Goal: Information Seeking & Learning: Learn about a topic

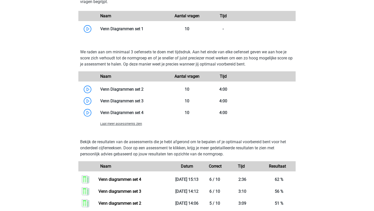
scroll to position [266, 0]
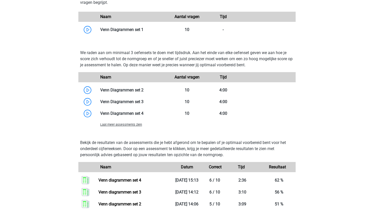
click at [135, 125] on span "Laat meer assessments zien" at bounding box center [121, 125] width 42 height 4
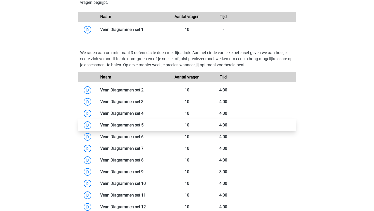
click at [143, 125] on link at bounding box center [143, 125] width 0 height 5
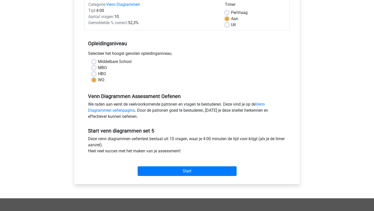
scroll to position [71, 0]
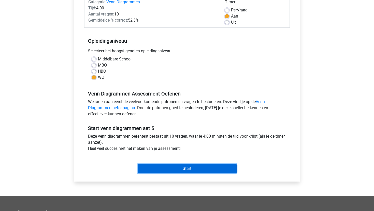
click at [144, 171] on input "Start" at bounding box center [186, 169] width 99 height 10
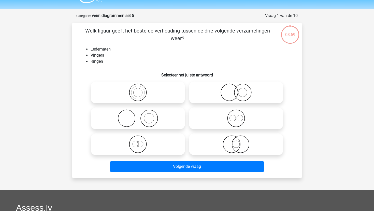
scroll to position [15, 0]
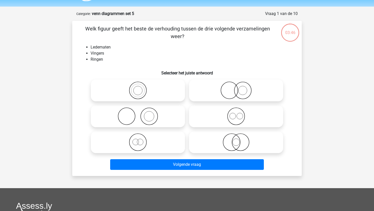
click at [149, 108] on icon at bounding box center [138, 117] width 90 height 18
click at [141, 111] on input "radio" at bounding box center [139, 112] width 3 height 3
radio input "true"
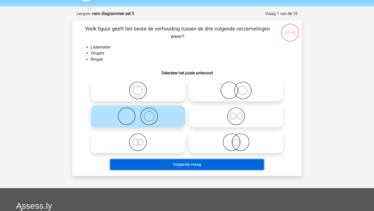
click at [147, 165] on button "Volgende vraag" at bounding box center [187, 164] width 154 height 11
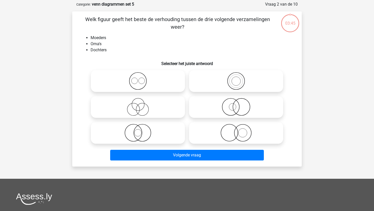
scroll to position [25, 0]
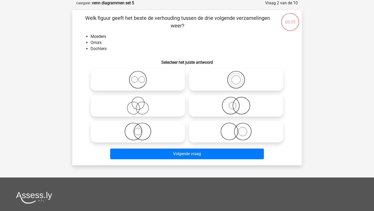
click at [234, 106] on icon at bounding box center [236, 106] width 90 height 18
click at [236, 103] on input "radio" at bounding box center [237, 101] width 3 height 3
radio input "true"
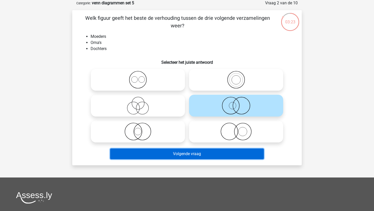
click at [209, 154] on button "Volgende vraag" at bounding box center [187, 154] width 154 height 11
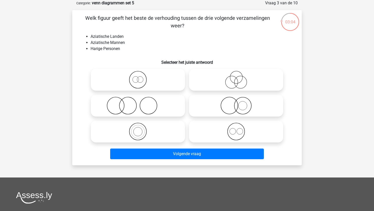
click at [115, 108] on icon at bounding box center [138, 106] width 90 height 18
click at [138, 103] on input "radio" at bounding box center [139, 101] width 3 height 3
radio input "true"
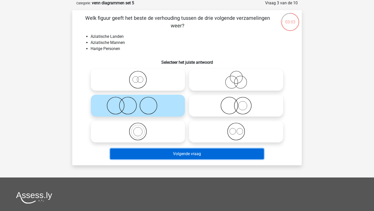
click at [142, 152] on button "Volgende vraag" at bounding box center [187, 154] width 154 height 11
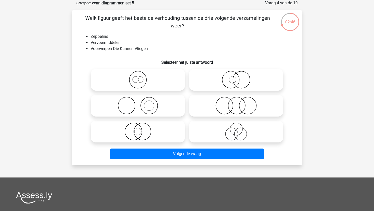
click at [203, 131] on icon at bounding box center [236, 132] width 90 height 18
click at [236, 129] on input "radio" at bounding box center [237, 127] width 3 height 3
radio input "true"
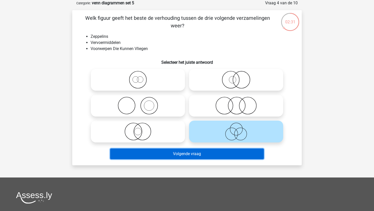
click at [198, 151] on button "Volgende vraag" at bounding box center [187, 154] width 154 height 11
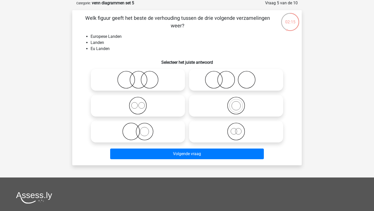
click at [224, 141] on label at bounding box center [236, 132] width 94 height 22
click at [236, 129] on input "radio" at bounding box center [237, 127] width 3 height 3
radio input "true"
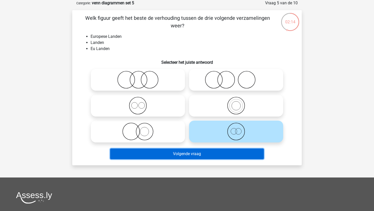
click at [213, 151] on button "Volgende vraag" at bounding box center [187, 154] width 154 height 11
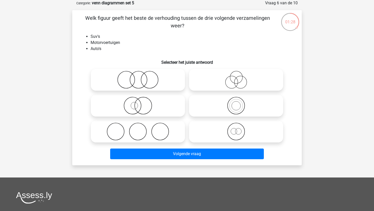
click at [151, 118] on div at bounding box center [138, 106] width 98 height 26
click at [156, 108] on icon at bounding box center [138, 106] width 90 height 18
click at [141, 103] on input "radio" at bounding box center [139, 101] width 3 height 3
radio input "true"
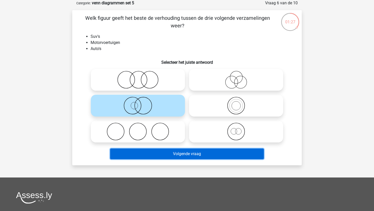
click at [175, 157] on button "Volgende vraag" at bounding box center [187, 154] width 154 height 11
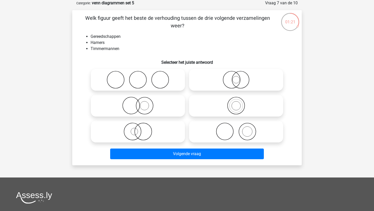
click at [205, 134] on icon at bounding box center [236, 132] width 90 height 18
click at [236, 129] on input "radio" at bounding box center [237, 127] width 3 height 3
radio input "true"
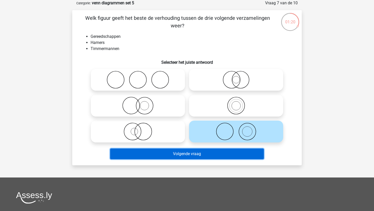
click at [193, 151] on button "Volgende vraag" at bounding box center [187, 154] width 154 height 11
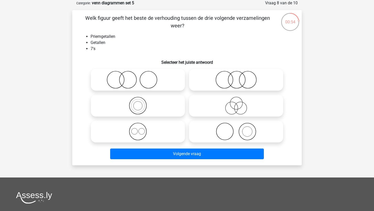
click at [156, 101] on icon at bounding box center [138, 106] width 90 height 18
click at [141, 101] on input "radio" at bounding box center [139, 101] width 3 height 3
radio input "true"
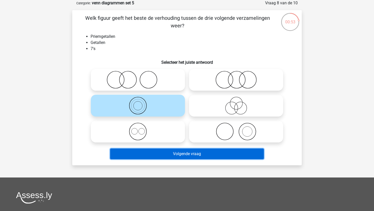
click at [185, 153] on button "Volgende vraag" at bounding box center [187, 154] width 154 height 11
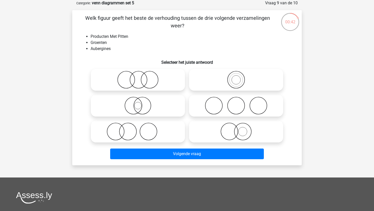
click at [164, 111] on icon at bounding box center [138, 106] width 90 height 18
click at [141, 103] on input "radio" at bounding box center [139, 101] width 3 height 3
radio input "true"
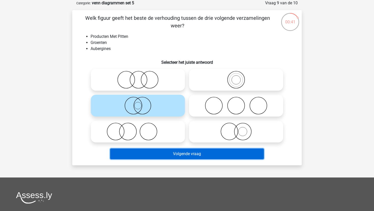
click at [150, 154] on button "Volgende vraag" at bounding box center [187, 154] width 154 height 11
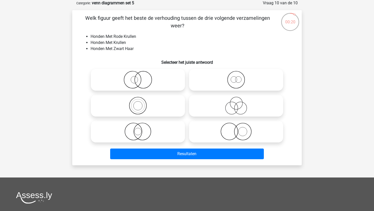
click at [220, 126] on icon at bounding box center [236, 132] width 90 height 18
click at [236, 126] on input "radio" at bounding box center [237, 127] width 3 height 3
radio input "true"
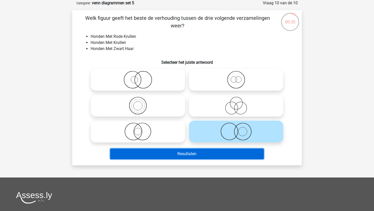
click at [228, 156] on button "Resultaten" at bounding box center [187, 154] width 154 height 11
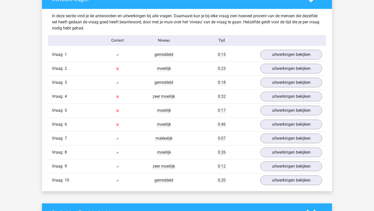
scroll to position [289, 0]
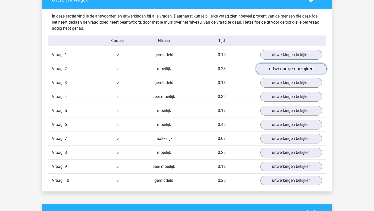
click at [279, 72] on link "uitwerkingen bekijken" at bounding box center [290, 68] width 71 height 11
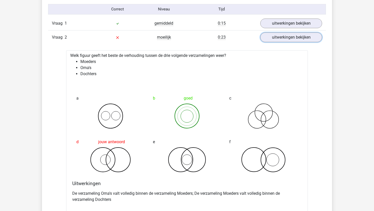
scroll to position [318, 0]
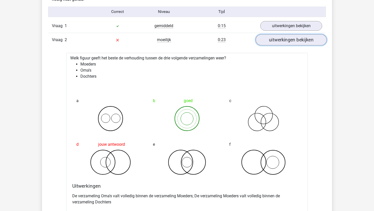
click at [272, 42] on link "uitwerkingen bekijken" at bounding box center [290, 39] width 71 height 11
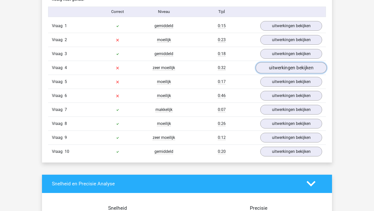
click at [267, 71] on link "uitwerkingen bekijken" at bounding box center [290, 67] width 71 height 11
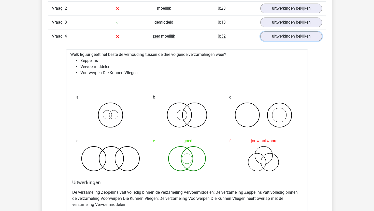
scroll to position [347, 0]
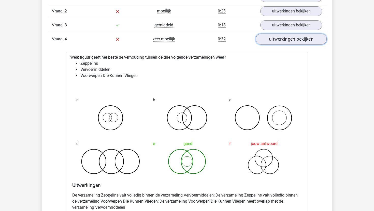
click at [273, 36] on link "uitwerkingen bekijken" at bounding box center [290, 39] width 71 height 11
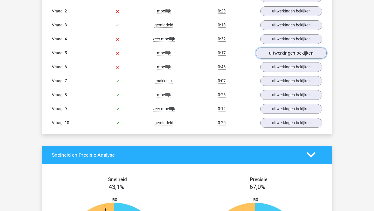
click at [270, 55] on link "uitwerkingen bekijken" at bounding box center [290, 53] width 71 height 11
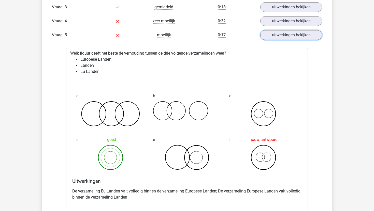
scroll to position [365, 0]
click at [269, 37] on link "uitwerkingen bekijken" at bounding box center [290, 35] width 71 height 11
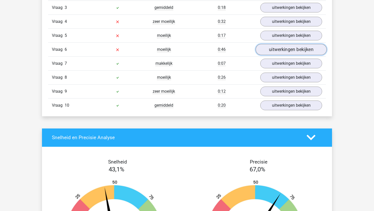
click at [266, 51] on link "uitwerkingen bekijken" at bounding box center [290, 49] width 71 height 11
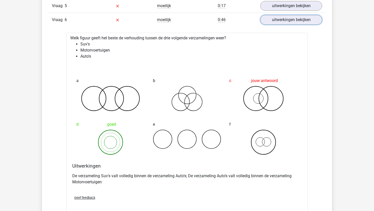
scroll to position [389, 0]
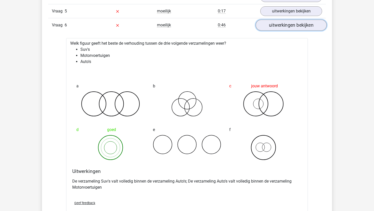
click at [263, 23] on link "uitwerkingen bekijken" at bounding box center [290, 25] width 71 height 11
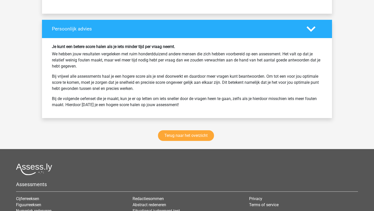
scroll to position [653, 0]
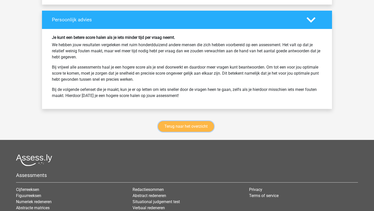
click at [171, 127] on link "Terug naar het overzicht" at bounding box center [186, 126] width 56 height 11
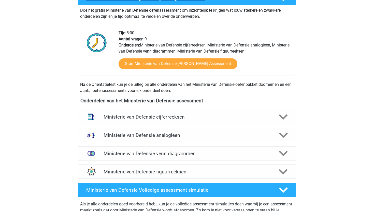
scroll to position [161, 0]
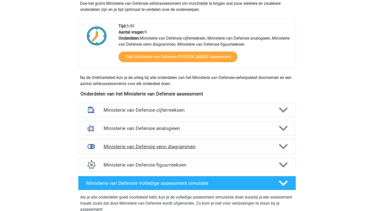
click at [188, 147] on h4 "Ministerie van Defensie venn diagrammen" at bounding box center [186, 147] width 166 height 6
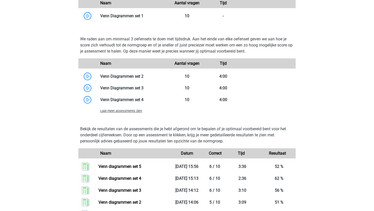
scroll to position [367, 0]
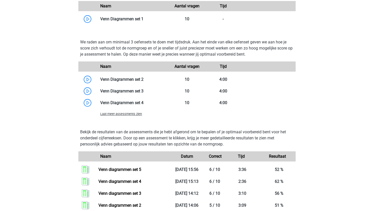
click at [129, 116] on div "Laat meer assessments zien" at bounding box center [132, 114] width 72 height 6
click at [133, 113] on span "Laat meer assessments zien" at bounding box center [121, 114] width 42 height 4
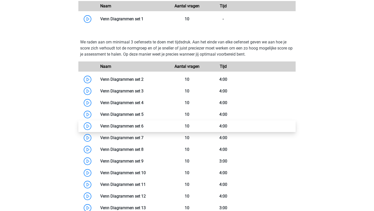
click at [143, 124] on link at bounding box center [143, 126] width 0 height 5
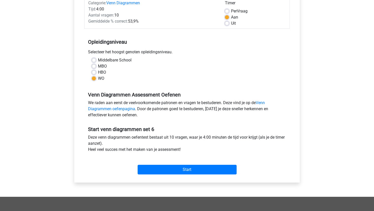
scroll to position [70, 0]
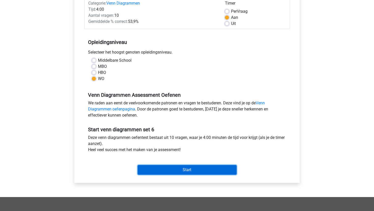
click at [148, 171] on input "Start" at bounding box center [186, 170] width 99 height 10
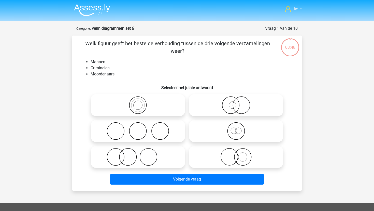
click at [206, 128] on icon at bounding box center [236, 131] width 90 height 18
click at [236, 128] on input "radio" at bounding box center [237, 126] width 3 height 3
radio input "true"
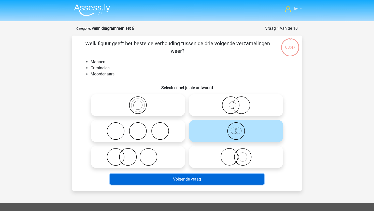
click at [199, 178] on button "Volgende vraag" at bounding box center [187, 179] width 154 height 11
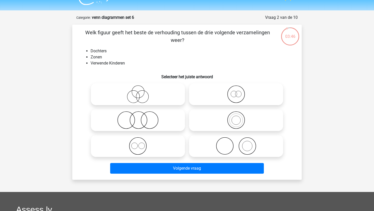
scroll to position [6, 0]
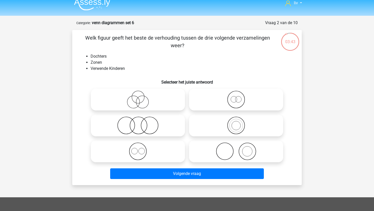
click at [144, 127] on icon at bounding box center [138, 126] width 90 height 18
click at [141, 123] on input "radio" at bounding box center [139, 121] width 3 height 3
radio input "true"
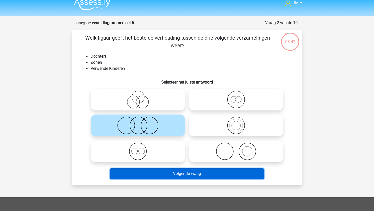
click at [162, 173] on button "Volgende vraag" at bounding box center [187, 173] width 154 height 11
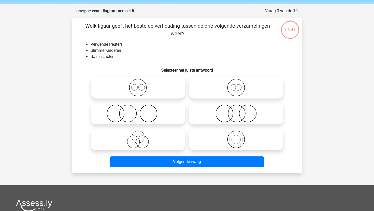
scroll to position [25, 0]
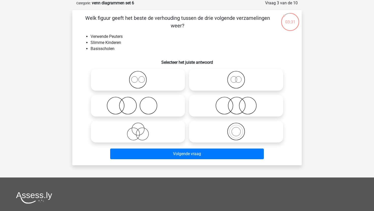
click at [170, 108] on icon at bounding box center [138, 106] width 90 height 18
click at [141, 103] on input "radio" at bounding box center [139, 101] width 3 height 3
radio input "true"
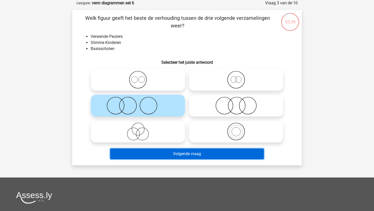
click at [170, 154] on button "Volgende vraag" at bounding box center [187, 154] width 154 height 11
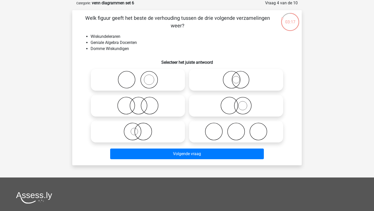
click at [169, 110] on icon at bounding box center [138, 106] width 90 height 18
click at [141, 103] on input "radio" at bounding box center [139, 101] width 3 height 3
radio input "true"
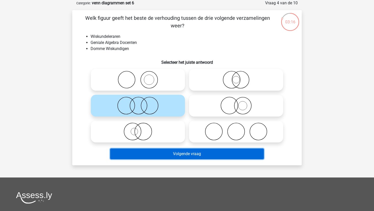
click at [170, 157] on button "Volgende vraag" at bounding box center [187, 154] width 154 height 11
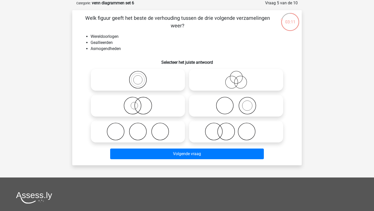
click at [155, 137] on icon at bounding box center [138, 132] width 90 height 18
click at [141, 129] on input "radio" at bounding box center [139, 127] width 3 height 3
radio input "true"
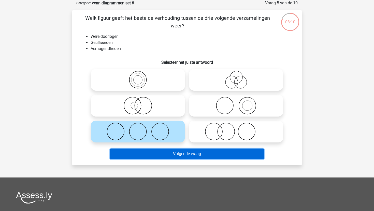
click at [161, 153] on button "Volgende vraag" at bounding box center [187, 154] width 154 height 11
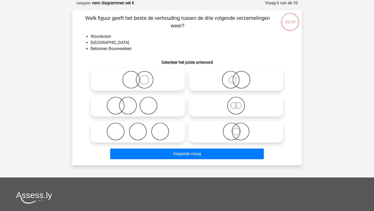
click at [222, 85] on icon at bounding box center [236, 80] width 90 height 18
click at [236, 77] on input "radio" at bounding box center [237, 75] width 3 height 3
radio input "true"
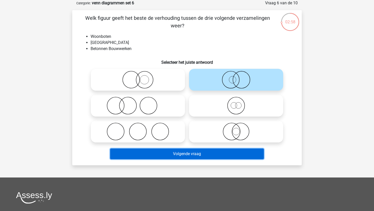
click at [182, 152] on button "Volgende vraag" at bounding box center [187, 154] width 154 height 11
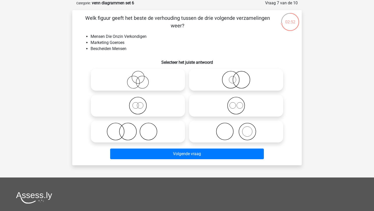
click at [164, 87] on icon at bounding box center [138, 80] width 90 height 18
click at [141, 77] on input "radio" at bounding box center [139, 75] width 3 height 3
radio input "true"
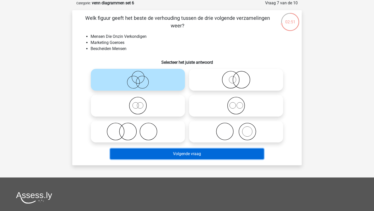
click at [166, 152] on button "Volgende vraag" at bounding box center [187, 154] width 154 height 11
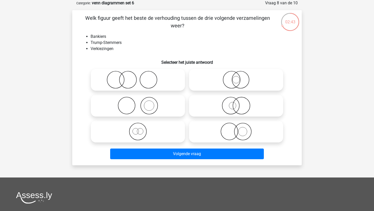
click at [156, 86] on icon at bounding box center [138, 80] width 90 height 18
click at [141, 77] on input "radio" at bounding box center [139, 75] width 3 height 3
radio input "true"
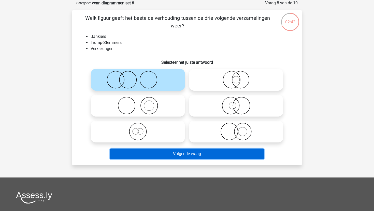
click at [160, 151] on button "Volgende vraag" at bounding box center [187, 154] width 154 height 11
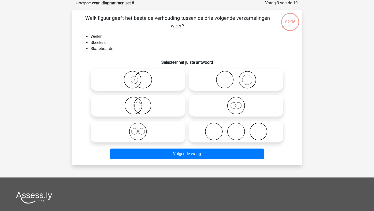
click at [199, 121] on label at bounding box center [236, 132] width 94 height 22
click at [236, 126] on input "radio" at bounding box center [237, 127] width 3 height 3
radio input "true"
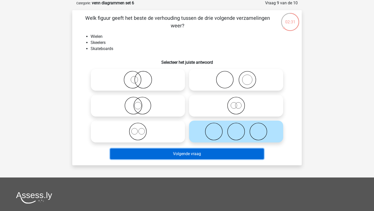
click at [185, 151] on button "Volgende vraag" at bounding box center [187, 154] width 154 height 11
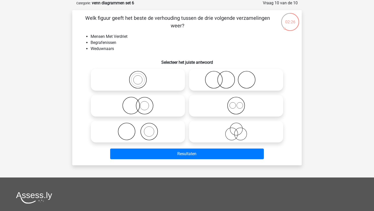
click at [238, 81] on icon at bounding box center [236, 80] width 90 height 18
click at [238, 77] on input "radio" at bounding box center [237, 75] width 3 height 3
radio input "true"
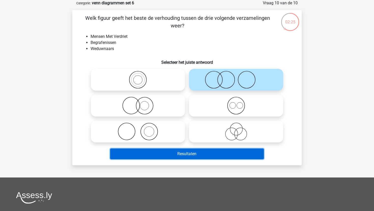
click at [197, 152] on button "Resultaten" at bounding box center [187, 154] width 154 height 11
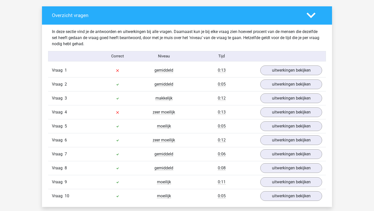
scroll to position [271, 0]
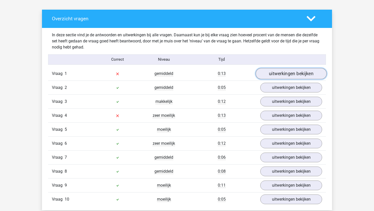
click at [283, 74] on link "uitwerkingen bekijken" at bounding box center [290, 73] width 71 height 11
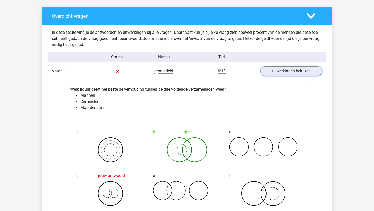
scroll to position [273, 0]
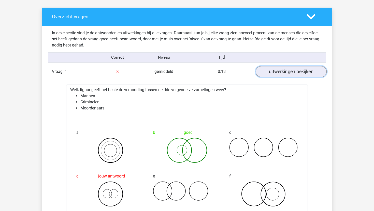
click at [279, 74] on link "uitwerkingen bekijken" at bounding box center [290, 71] width 71 height 11
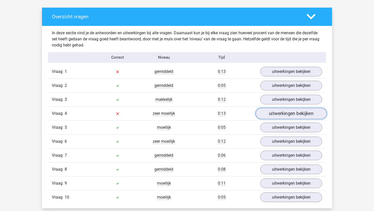
click at [265, 113] on link "uitwerkingen bekijken" at bounding box center [290, 113] width 71 height 11
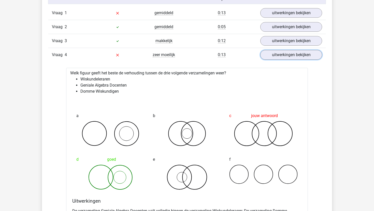
scroll to position [311, 0]
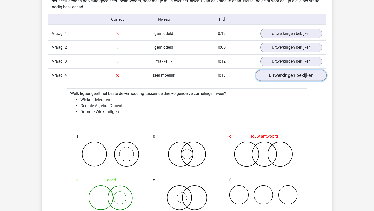
click at [270, 76] on link "uitwerkingen bekijken" at bounding box center [290, 75] width 71 height 11
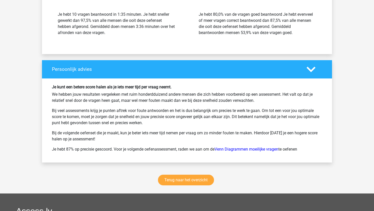
scroll to position [721, 0]
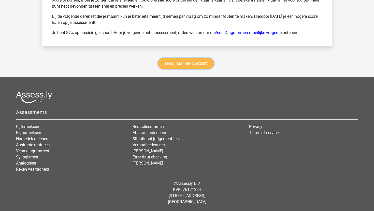
click at [182, 68] on link "Terug naar het overzicht" at bounding box center [186, 63] width 56 height 11
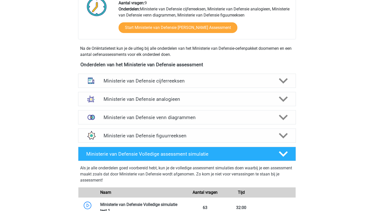
scroll to position [191, 0]
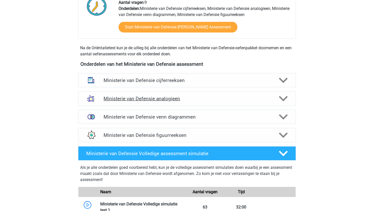
click at [174, 102] on div "Ministerie van Defensie analogieen" at bounding box center [187, 98] width 218 height 14
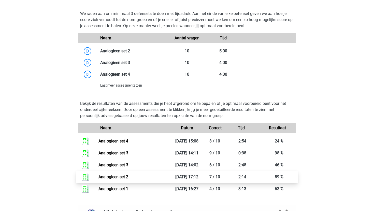
scroll to position [508, 0]
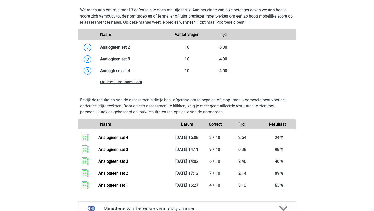
click at [132, 82] on span "Laat meer assessments zien" at bounding box center [121, 82] width 42 height 4
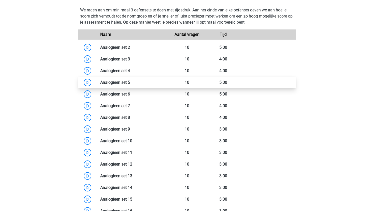
click at [130, 85] on link at bounding box center [130, 82] width 0 height 5
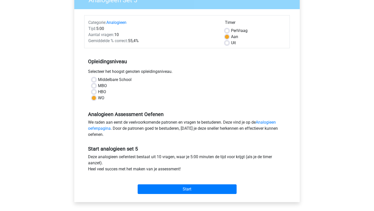
scroll to position [102, 0]
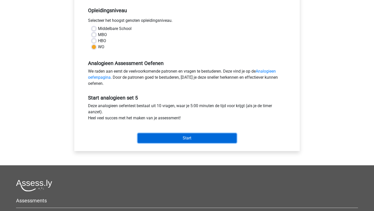
click at [154, 139] on input "Start" at bounding box center [186, 138] width 99 height 10
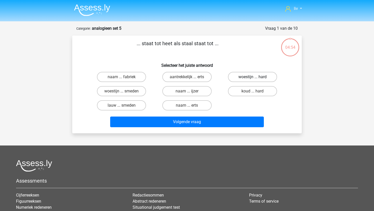
click at [251, 79] on label "woestijn ... hard" at bounding box center [252, 77] width 49 height 10
click at [252, 79] on input "woestijn ... hard" at bounding box center [253, 78] width 3 height 3
radio input "true"
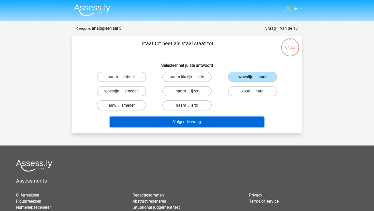
click at [223, 124] on button "Volgende vraag" at bounding box center [187, 122] width 154 height 11
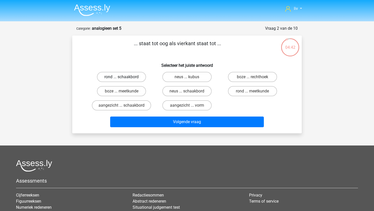
click at [135, 80] on label "rond ... schaakbord" at bounding box center [121, 77] width 49 height 10
click at [125, 80] on input "rond ... schaakbord" at bounding box center [122, 78] width 3 height 3
radio input "true"
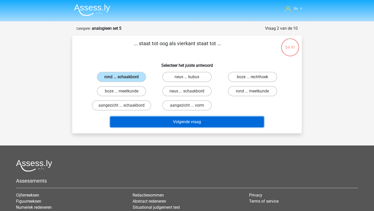
click at [160, 120] on button "Volgende vraag" at bounding box center [187, 122] width 154 height 11
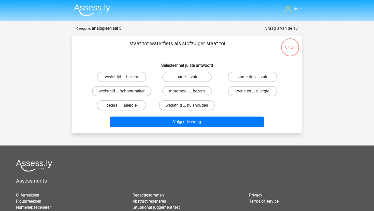
click at [195, 79] on label "band ... zak" at bounding box center [186, 77] width 49 height 10
click at [190, 79] on input "band ... zak" at bounding box center [188, 78] width 3 height 3
radio input "true"
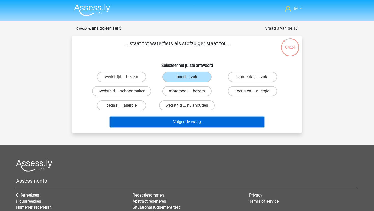
click at [187, 124] on button "Volgende vraag" at bounding box center [187, 122] width 154 height 11
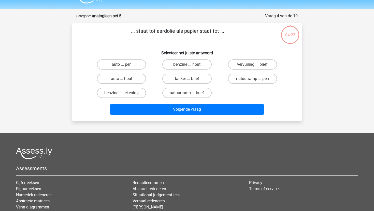
scroll to position [25, 0]
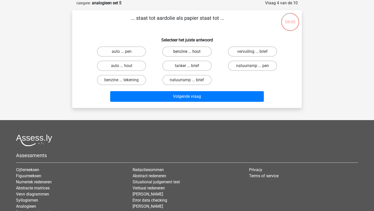
click at [198, 53] on label "benzine ... hout" at bounding box center [186, 52] width 49 height 10
click at [190, 53] on input "benzine ... hout" at bounding box center [188, 53] width 3 height 3
radio input "true"
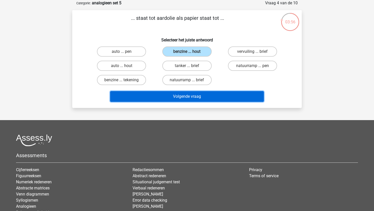
click at [196, 97] on button "Volgende vraag" at bounding box center [187, 96] width 154 height 11
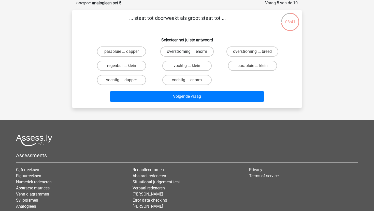
click at [209, 50] on label "overstroming ... enorm" at bounding box center [186, 52] width 53 height 10
click at [190, 52] on input "overstroming ... enorm" at bounding box center [188, 53] width 3 height 3
radio input "true"
click at [204, 80] on label "vochtig ... enorm" at bounding box center [186, 80] width 49 height 10
click at [190, 80] on input "vochtig ... enorm" at bounding box center [188, 81] width 3 height 3
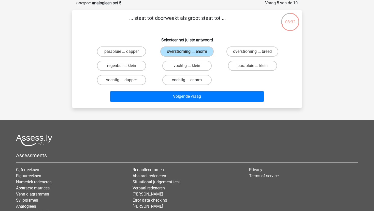
radio input "true"
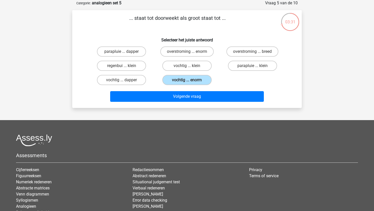
click at [204, 102] on div "Volgende vraag" at bounding box center [187, 97] width 196 height 13
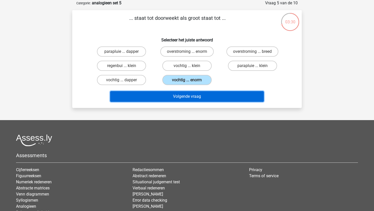
click at [204, 96] on button "Volgende vraag" at bounding box center [187, 96] width 154 height 11
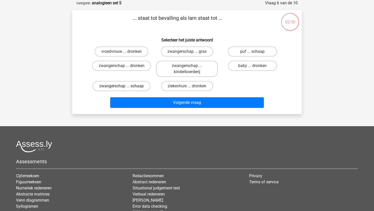
click at [144, 86] on label "zwangerschap ... schaap" at bounding box center [122, 86] width 58 height 10
click at [125, 86] on input "zwangerschap ... schaap" at bounding box center [122, 87] width 3 height 3
radio input "true"
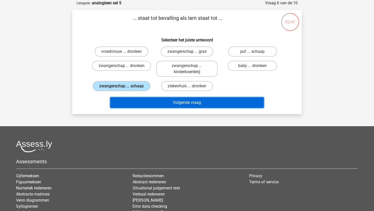
click at [149, 104] on button "Volgende vraag" at bounding box center [187, 102] width 154 height 11
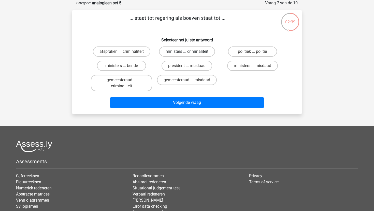
click at [192, 50] on label "ministers ... criminaliteit" at bounding box center [187, 52] width 56 height 10
click at [190, 52] on input "ministers ... criminaliteit" at bounding box center [188, 53] width 3 height 3
radio input "true"
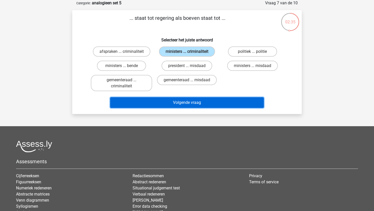
click at [207, 106] on button "Volgende vraag" at bounding box center [187, 102] width 154 height 11
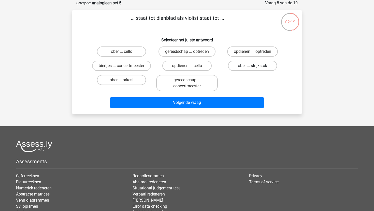
click at [242, 67] on label "ober ... strijkstok" at bounding box center [252, 66] width 49 height 10
click at [252, 67] on input "ober ... strijkstok" at bounding box center [253, 67] width 3 height 3
radio input "true"
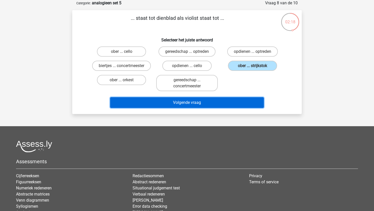
click at [234, 101] on button "Volgende vraag" at bounding box center [187, 102] width 154 height 11
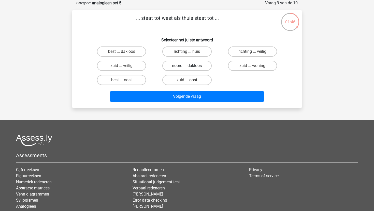
click at [186, 64] on label "noord ... dakloos" at bounding box center [186, 66] width 49 height 10
click at [187, 66] on input "noord ... dakloos" at bounding box center [188, 67] width 3 height 3
radio input "true"
click at [235, 53] on label "richting ... veilig" at bounding box center [252, 52] width 49 height 10
click at [252, 53] on input "richting ... veilig" at bounding box center [253, 53] width 3 height 3
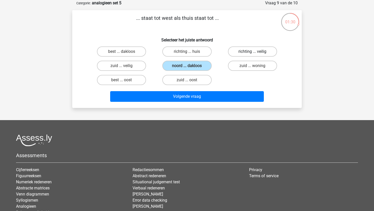
radio input "true"
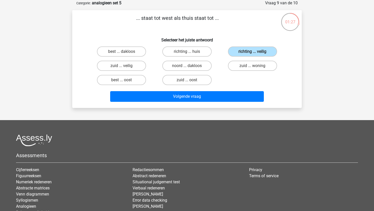
click at [197, 59] on div "noord ... dakloos" at bounding box center [186, 66] width 65 height 14
click at [197, 67] on label "noord ... dakloos" at bounding box center [186, 66] width 49 height 10
click at [190, 67] on input "noord ... dakloos" at bounding box center [188, 67] width 3 height 3
radio input "true"
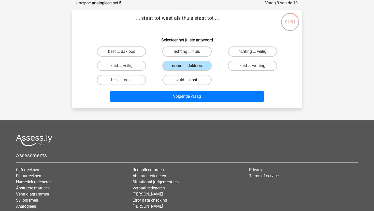
click at [198, 81] on label "zuid ... oost" at bounding box center [186, 80] width 49 height 10
click at [190, 81] on input "zuid ... oost" at bounding box center [188, 81] width 3 height 3
radio input "true"
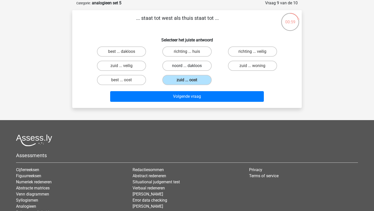
click at [200, 65] on label "noord ... dakloos" at bounding box center [186, 66] width 49 height 10
click at [190, 66] on input "noord ... dakloos" at bounding box center [188, 67] width 3 height 3
radio input "true"
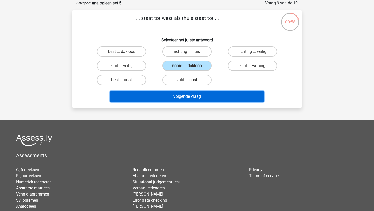
click at [203, 95] on button "Volgende vraag" at bounding box center [187, 96] width 154 height 11
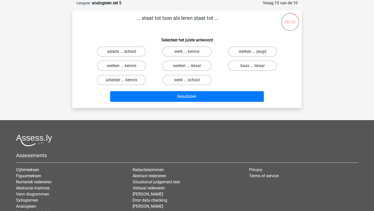
click at [130, 51] on label "salaris ... school" at bounding box center [121, 52] width 49 height 10
click at [125, 52] on input "salaris ... school" at bounding box center [122, 53] width 3 height 3
radio input "true"
click at [134, 68] on label "werken ... kennis" at bounding box center [121, 66] width 49 height 10
click at [125, 68] on input "werken ... kennis" at bounding box center [122, 67] width 3 height 3
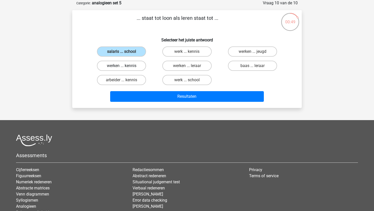
radio input "true"
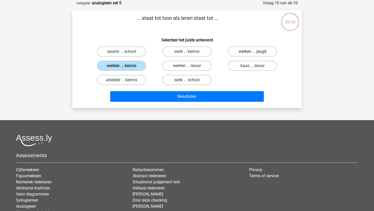
click at [247, 51] on label "werken ... jeugd" at bounding box center [252, 52] width 49 height 10
click at [252, 52] on input "werken ... jeugd" at bounding box center [253, 53] width 3 height 3
radio input "true"
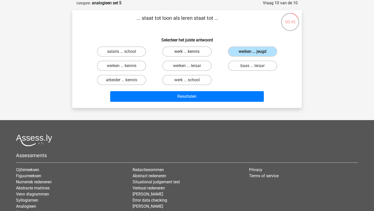
click at [198, 52] on label "werk ... kennis" at bounding box center [186, 52] width 49 height 10
click at [190, 52] on input "werk ... kennis" at bounding box center [188, 53] width 3 height 3
radio input "true"
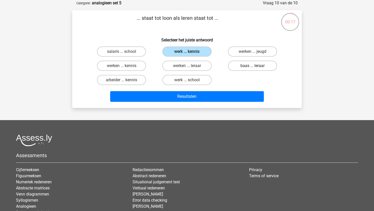
click at [237, 65] on label "baas ... leraar" at bounding box center [252, 66] width 49 height 10
click at [252, 66] on input "baas ... leraar" at bounding box center [253, 67] width 3 height 3
radio input "true"
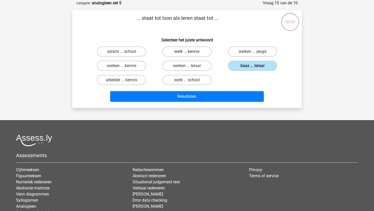
click at [186, 52] on label "werk ... kennis" at bounding box center [186, 52] width 49 height 10
click at [187, 52] on input "werk ... kennis" at bounding box center [188, 53] width 3 height 3
radio input "true"
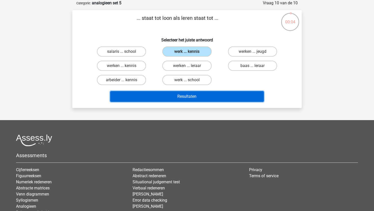
click at [185, 99] on button "Resultaten" at bounding box center [187, 96] width 154 height 11
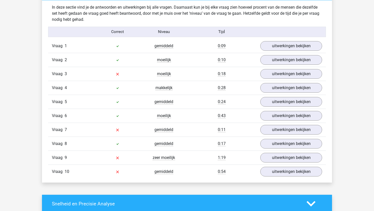
scroll to position [298, 0]
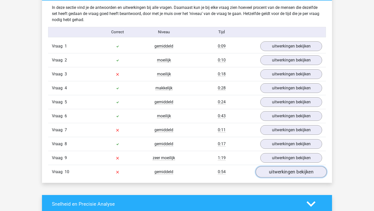
click at [261, 173] on link "uitwerkingen bekijken" at bounding box center [290, 171] width 71 height 11
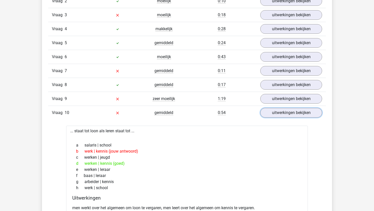
scroll to position [348, 0]
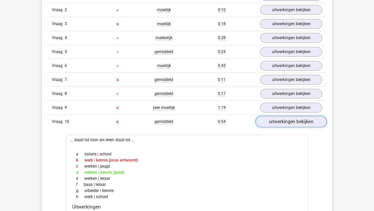
click at [298, 122] on link "uitwerkingen bekijken" at bounding box center [290, 121] width 71 height 11
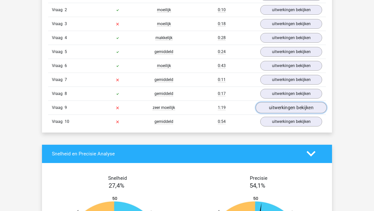
click at [296, 107] on link "uitwerkingen bekijken" at bounding box center [290, 107] width 71 height 11
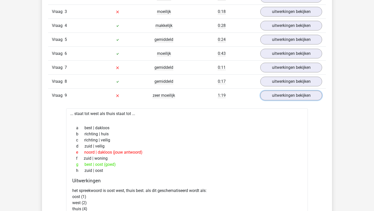
scroll to position [357, 0]
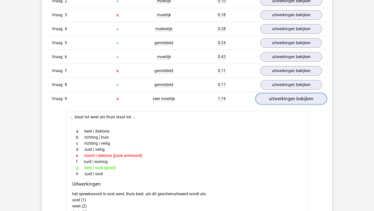
click at [287, 100] on link "uitwerkingen bekijken" at bounding box center [290, 98] width 71 height 11
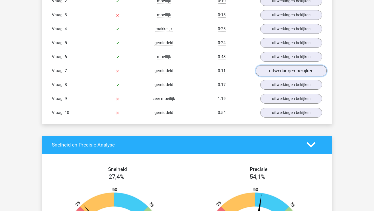
click at [292, 72] on link "uitwerkingen bekijken" at bounding box center [290, 70] width 71 height 11
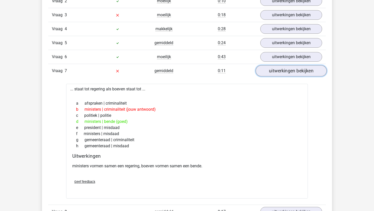
click at [292, 72] on link "uitwerkingen bekijken" at bounding box center [290, 70] width 71 height 11
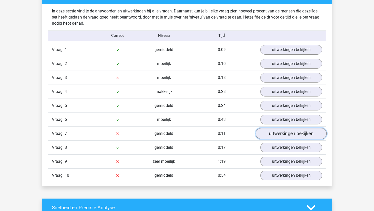
scroll to position [293, 0]
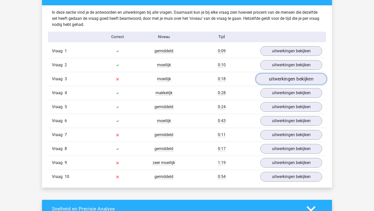
click at [289, 79] on link "uitwerkingen bekijken" at bounding box center [290, 78] width 71 height 11
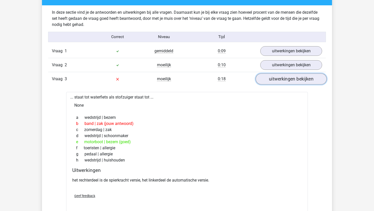
click at [287, 82] on link "uitwerkingen bekijken" at bounding box center [290, 78] width 71 height 11
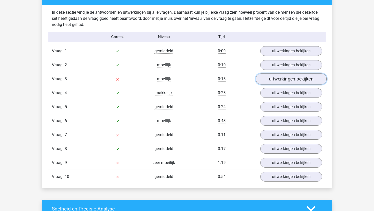
click at [287, 82] on link "uitwerkingen bekijken" at bounding box center [290, 78] width 71 height 11
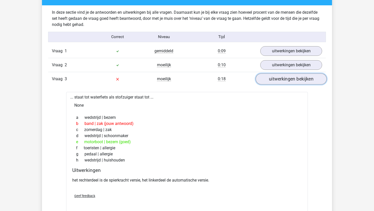
click at [287, 82] on link "uitwerkingen bekijken" at bounding box center [290, 78] width 71 height 11
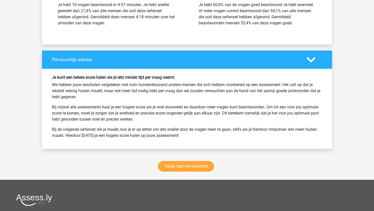
scroll to position [716, 0]
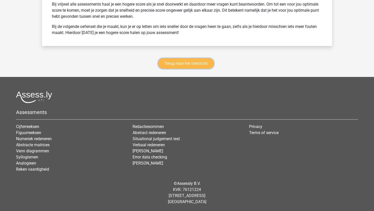
click at [204, 67] on link "Terug naar het overzicht" at bounding box center [186, 63] width 56 height 11
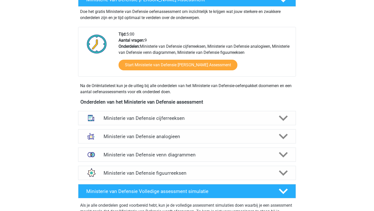
scroll to position [155, 0]
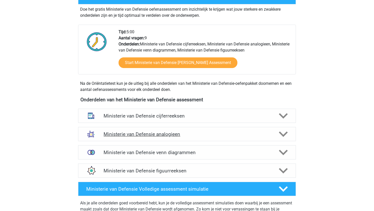
click at [181, 138] on div "Ministerie van Defensie analogieen" at bounding box center [187, 134] width 218 height 14
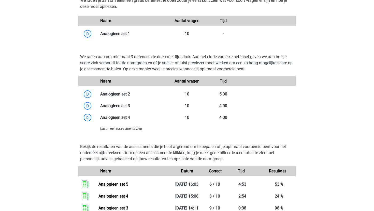
scroll to position [458, 0]
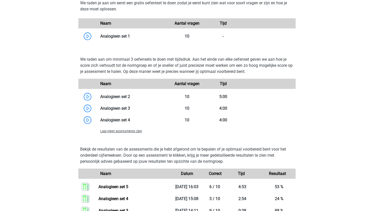
click at [138, 133] on span "Laat meer assessments zien" at bounding box center [121, 131] width 42 height 4
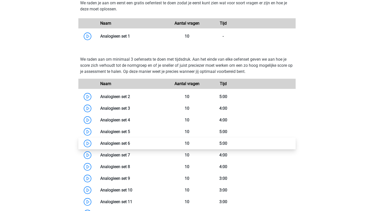
click at [130, 143] on link at bounding box center [130, 143] width 0 height 5
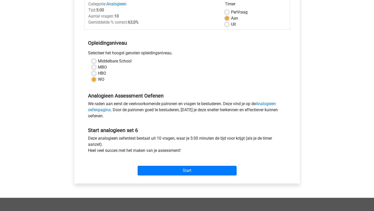
scroll to position [71, 0]
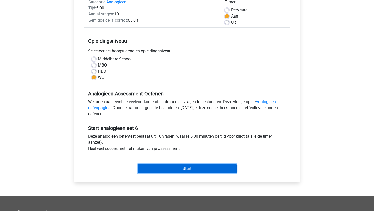
click at [186, 168] on input "Start" at bounding box center [186, 169] width 99 height 10
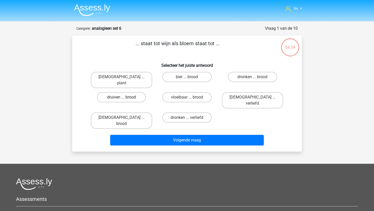
click at [135, 96] on label "druiven ... brood" at bounding box center [121, 97] width 49 height 10
click at [125, 97] on input "druiven ... brood" at bounding box center [122, 98] width 3 height 3
radio input "true"
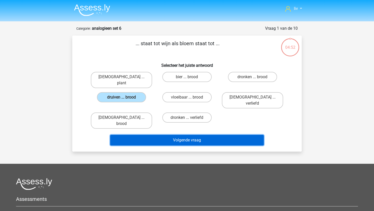
click at [162, 135] on button "Volgende vraag" at bounding box center [187, 140] width 154 height 11
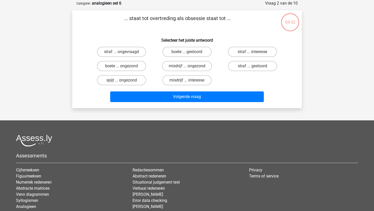
scroll to position [25, 0]
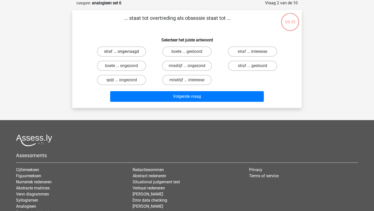
click at [120, 54] on label "straf ... ongevraagd" at bounding box center [121, 52] width 49 height 10
click at [121, 54] on input "straf ... ongevraagd" at bounding box center [122, 53] width 3 height 3
radio input "true"
click at [240, 66] on label "straf ... gestoord" at bounding box center [252, 66] width 49 height 10
click at [252, 66] on input "straf ... gestoord" at bounding box center [253, 67] width 3 height 3
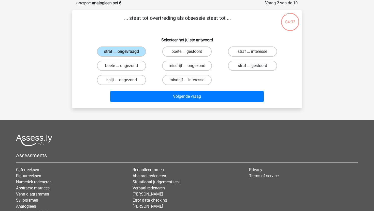
radio input "true"
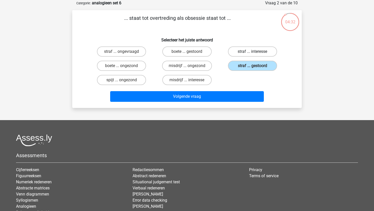
click at [244, 55] on label "straf ... interesse" at bounding box center [252, 52] width 49 height 10
click at [252, 55] on input "straf ... interesse" at bounding box center [253, 53] width 3 height 3
radio input "true"
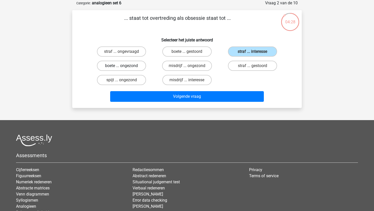
click at [134, 65] on label "boete ... ongezond" at bounding box center [121, 66] width 49 height 10
click at [125, 66] on input "boete ... ongezond" at bounding box center [122, 67] width 3 height 3
radio input "true"
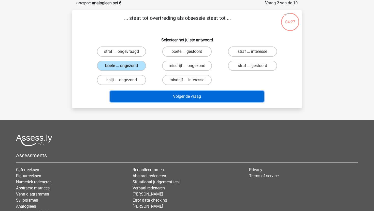
click at [147, 100] on button "Volgende vraag" at bounding box center [187, 96] width 154 height 11
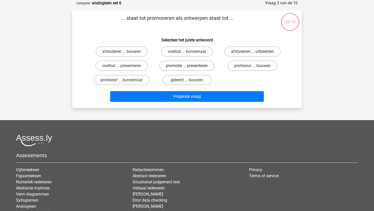
click at [200, 67] on label "promotie ... presenteren" at bounding box center [186, 66] width 55 height 10
click at [190, 67] on input "promotie ... presenteren" at bounding box center [188, 67] width 3 height 3
radio input "true"
click at [133, 50] on label "afstuderen ... bouwen" at bounding box center [122, 52] width 52 height 10
click at [125, 52] on input "afstuderen ... bouwen" at bounding box center [122, 53] width 3 height 3
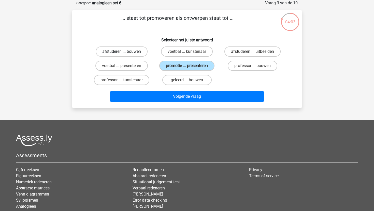
radio input "true"
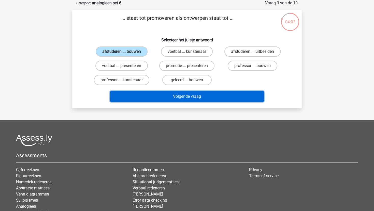
click at [151, 99] on button "Volgende vraag" at bounding box center [187, 96] width 154 height 11
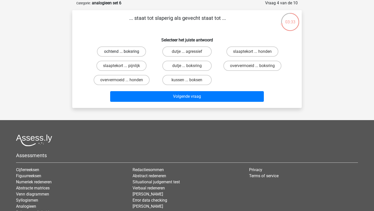
click at [139, 54] on label "ochtend ... boksring" at bounding box center [121, 52] width 49 height 10
click at [125, 54] on input "ochtend ... boksring" at bounding box center [122, 53] width 3 height 3
radio input "true"
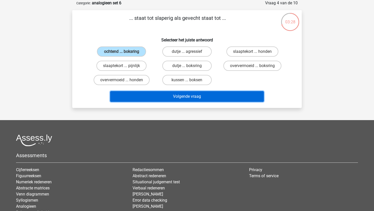
click at [165, 94] on button "Volgende vraag" at bounding box center [187, 96] width 154 height 11
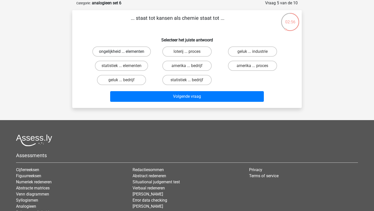
click at [138, 52] on label "ongelijkheid ... elementen" at bounding box center [121, 52] width 58 height 10
click at [125, 52] on input "ongelijkheid ... elementen" at bounding box center [122, 53] width 3 height 3
radio input "true"
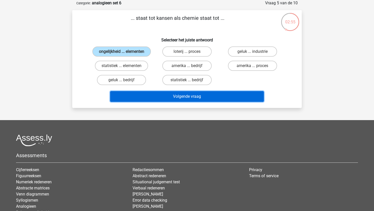
click at [160, 95] on button "Volgende vraag" at bounding box center [187, 96] width 154 height 11
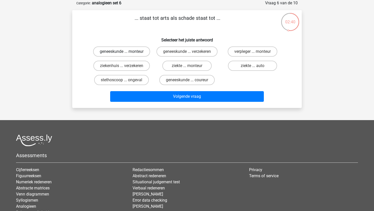
click at [137, 53] on label "geneeskunde ... monteur" at bounding box center [121, 52] width 57 height 10
click at [125, 53] on input "geneeskunde ... monteur" at bounding box center [122, 53] width 3 height 3
radio input "true"
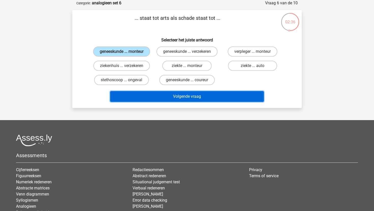
click at [174, 102] on button "Volgende vraag" at bounding box center [187, 96] width 154 height 11
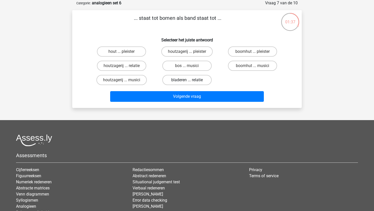
click at [201, 82] on label "bladeren ... relatie" at bounding box center [186, 80] width 49 height 10
click at [190, 82] on input "bladeren ... relatie" at bounding box center [188, 81] width 3 height 3
radio input "true"
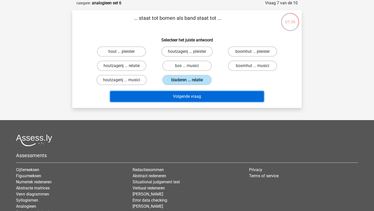
click at [205, 96] on button "Volgende vraag" at bounding box center [187, 96] width 154 height 11
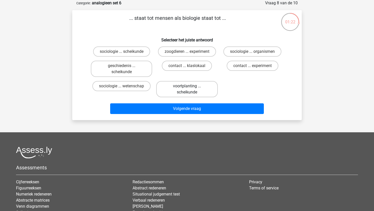
click at [208, 91] on label "voortplanting ... scheikunde" at bounding box center [186, 89] width 61 height 16
click at [190, 89] on input "voortplanting ... scheikunde" at bounding box center [188, 87] width 3 height 3
radio input "true"
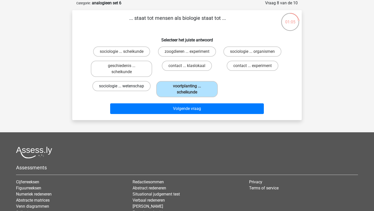
click at [142, 87] on label "sociologie ... wetenschap" at bounding box center [121, 86] width 58 height 10
click at [125, 87] on input "sociologie ... wetenschap" at bounding box center [122, 87] width 3 height 3
radio input "true"
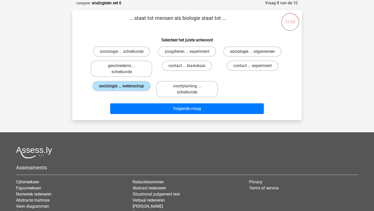
click at [240, 51] on label "sociologie ... organismen" at bounding box center [252, 52] width 58 height 10
click at [252, 52] on input "sociologie ... organismen" at bounding box center [253, 53] width 3 height 3
radio input "true"
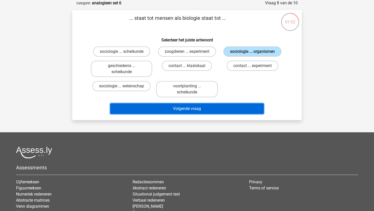
click at [220, 109] on button "Volgende vraag" at bounding box center [187, 108] width 154 height 11
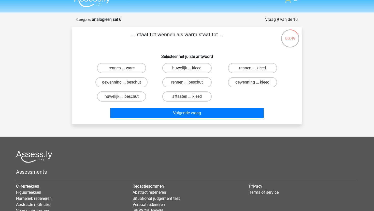
scroll to position [0, 0]
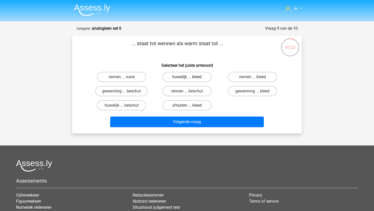
click at [166, 78] on label "huwelijk ... kleed" at bounding box center [186, 77] width 49 height 10
click at [187, 78] on input "huwelijk ... kleed" at bounding box center [188, 78] width 3 height 3
radio input "true"
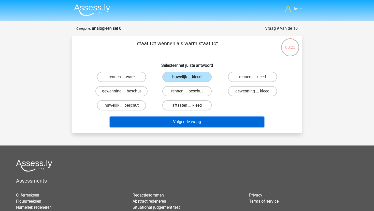
click at [164, 123] on button "Volgende vraag" at bounding box center [187, 122] width 154 height 11
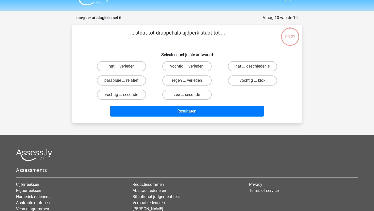
scroll to position [10, 0]
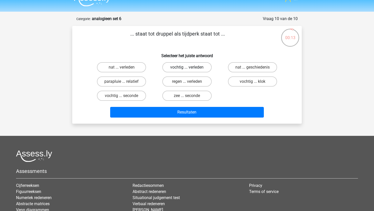
click at [178, 67] on label "vochtig ... verleden" at bounding box center [186, 67] width 49 height 10
click at [187, 67] on input "vochtig ... verleden" at bounding box center [188, 68] width 3 height 3
radio input "true"
click at [133, 69] on label "nat ... verleden" at bounding box center [121, 67] width 49 height 10
click at [125, 69] on input "nat ... verleden" at bounding box center [122, 68] width 3 height 3
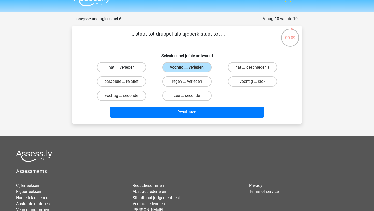
radio input "true"
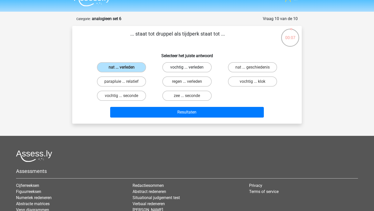
click at [174, 67] on label "vochtig ... verleden" at bounding box center [186, 67] width 49 height 10
click at [187, 67] on input "vochtig ... verleden" at bounding box center [188, 68] width 3 height 3
radio input "true"
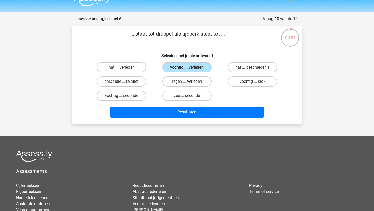
click at [176, 85] on label "regen ... verleden" at bounding box center [186, 81] width 49 height 10
click at [187, 85] on input "regen ... verleden" at bounding box center [188, 83] width 3 height 3
radio input "true"
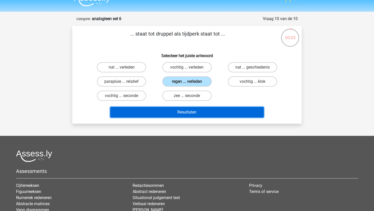
click at [178, 114] on button "Resultaten" at bounding box center [187, 112] width 154 height 11
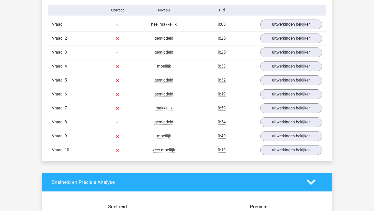
scroll to position [318, 0]
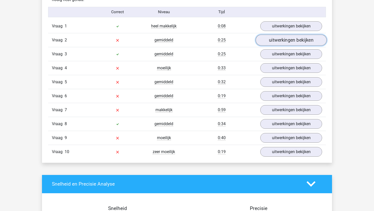
click at [272, 40] on link "uitwerkingen bekijken" at bounding box center [290, 40] width 71 height 11
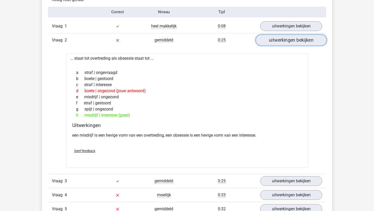
click at [270, 41] on link "uitwerkingen bekijken" at bounding box center [290, 40] width 71 height 11
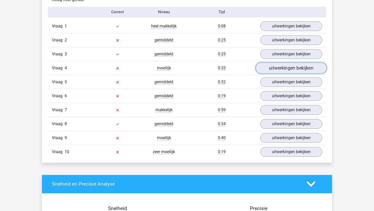
click at [274, 67] on link "uitwerkingen bekijken" at bounding box center [290, 68] width 71 height 11
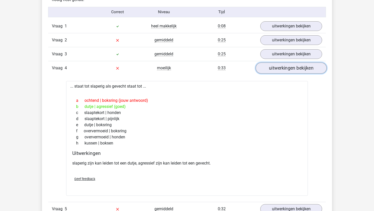
click at [275, 65] on link "uitwerkingen bekijken" at bounding box center [290, 68] width 71 height 11
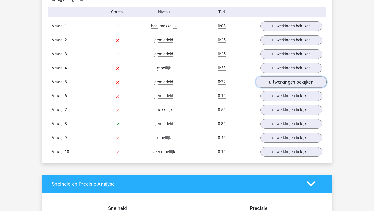
click at [276, 81] on link "uitwerkingen bekijken" at bounding box center [290, 81] width 71 height 11
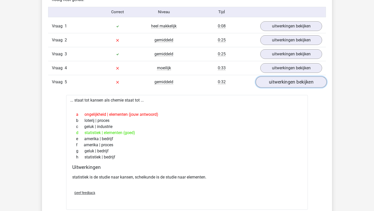
click at [276, 81] on link "uitwerkingen bekijken" at bounding box center [290, 81] width 71 height 11
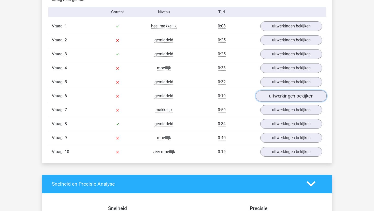
click at [276, 95] on link "uitwerkingen bekijken" at bounding box center [290, 95] width 71 height 11
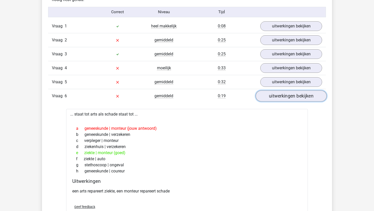
click at [276, 95] on link "uitwerkingen bekijken" at bounding box center [290, 95] width 71 height 11
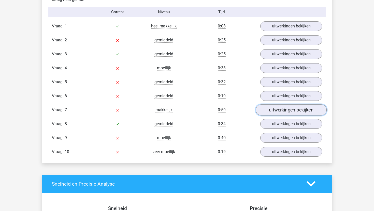
click at [279, 110] on link "uitwerkingen bekijken" at bounding box center [290, 109] width 71 height 11
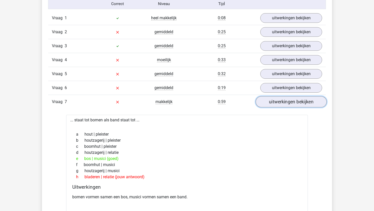
scroll to position [325, 0]
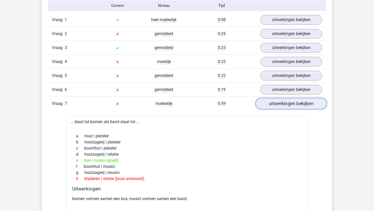
click at [278, 107] on link "uitwerkingen bekijken" at bounding box center [290, 103] width 71 height 11
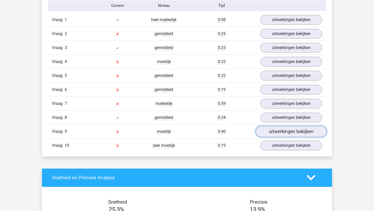
click at [272, 131] on link "uitwerkingen bekijken" at bounding box center [290, 131] width 71 height 11
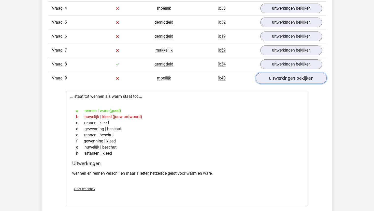
scroll to position [379, 0]
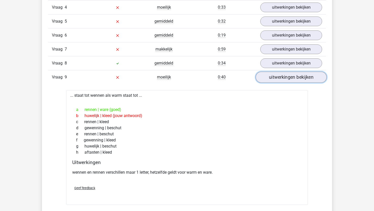
click at [283, 76] on link "uitwerkingen bekijken" at bounding box center [290, 77] width 71 height 11
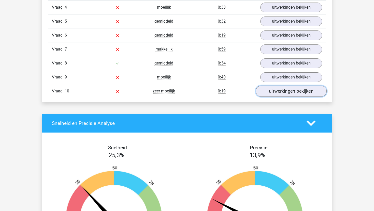
click at [281, 96] on link "uitwerkingen bekijken" at bounding box center [290, 91] width 71 height 11
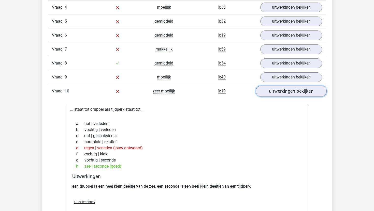
click at [281, 96] on link "uitwerkingen bekijken" at bounding box center [290, 91] width 71 height 11
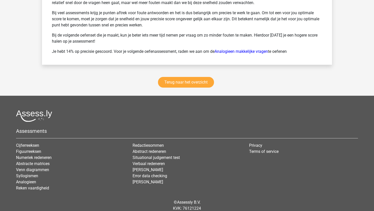
scroll to position [721, 0]
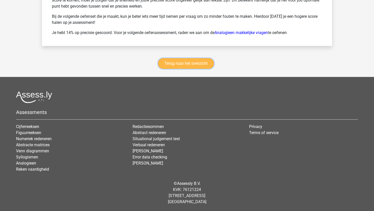
click at [194, 63] on link "Terug naar het overzicht" at bounding box center [186, 63] width 56 height 11
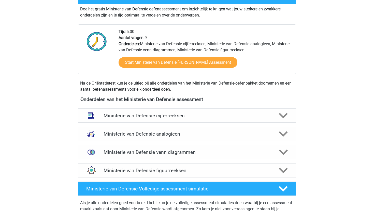
click at [223, 136] on h4 "Ministerie van Defensie analogieen" at bounding box center [186, 134] width 166 height 6
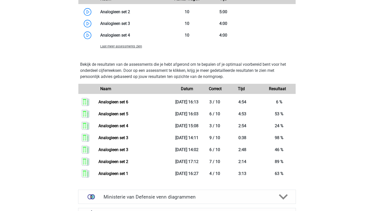
scroll to position [543, 0]
